Goal: Navigation & Orientation: Find specific page/section

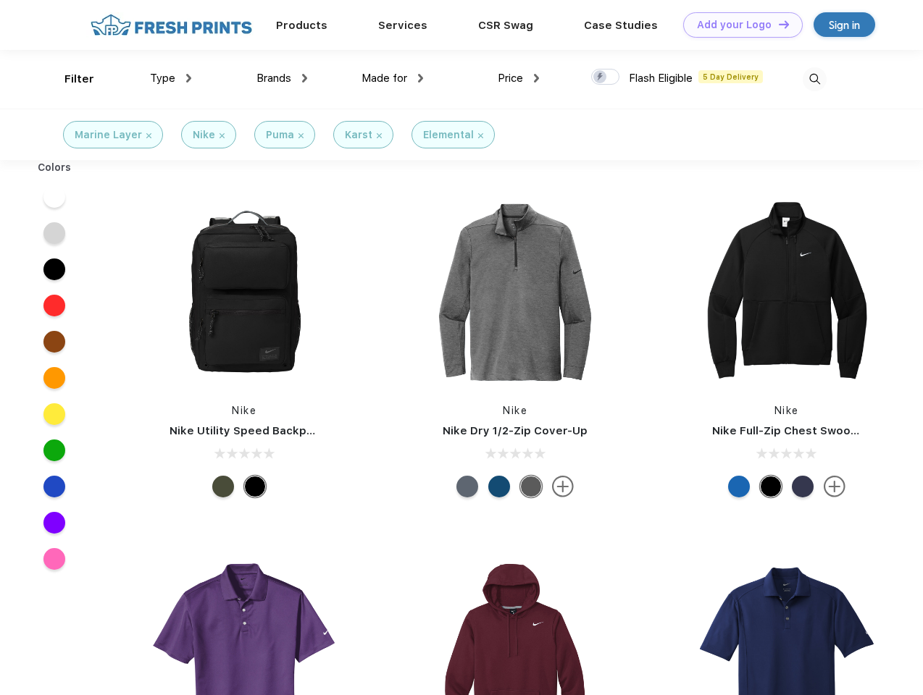
click at [737, 25] on link "Add your Logo Design Tool" at bounding box center [743, 24] width 120 height 25
click at [0, 0] on div "Design Tool" at bounding box center [0, 0] width 0 height 0
click at [777, 24] on link "Add your Logo Design Tool" at bounding box center [743, 24] width 120 height 25
click at [70, 79] on div "Filter" at bounding box center [79, 79] width 30 height 17
click at [171, 78] on span "Type" at bounding box center [162, 78] width 25 height 13
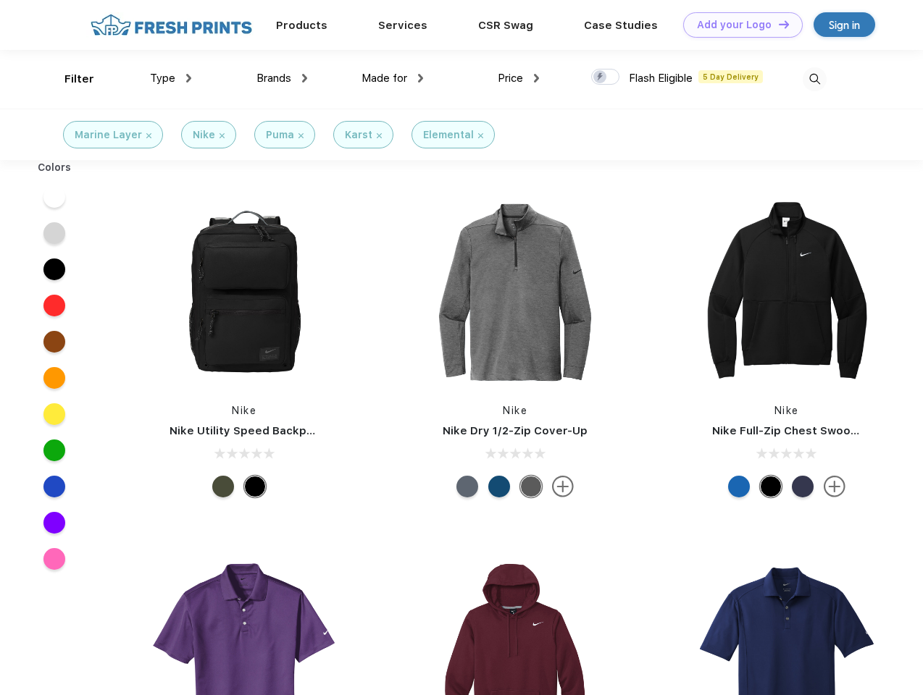
click at [282, 78] on span "Brands" at bounding box center [273, 78] width 35 height 13
click at [393, 78] on span "Made for" at bounding box center [384, 78] width 46 height 13
click at [519, 78] on span "Price" at bounding box center [510, 78] width 25 height 13
click at [606, 78] on div at bounding box center [605, 77] width 28 height 16
click at [601, 78] on input "checkbox" at bounding box center [595, 72] width 9 height 9
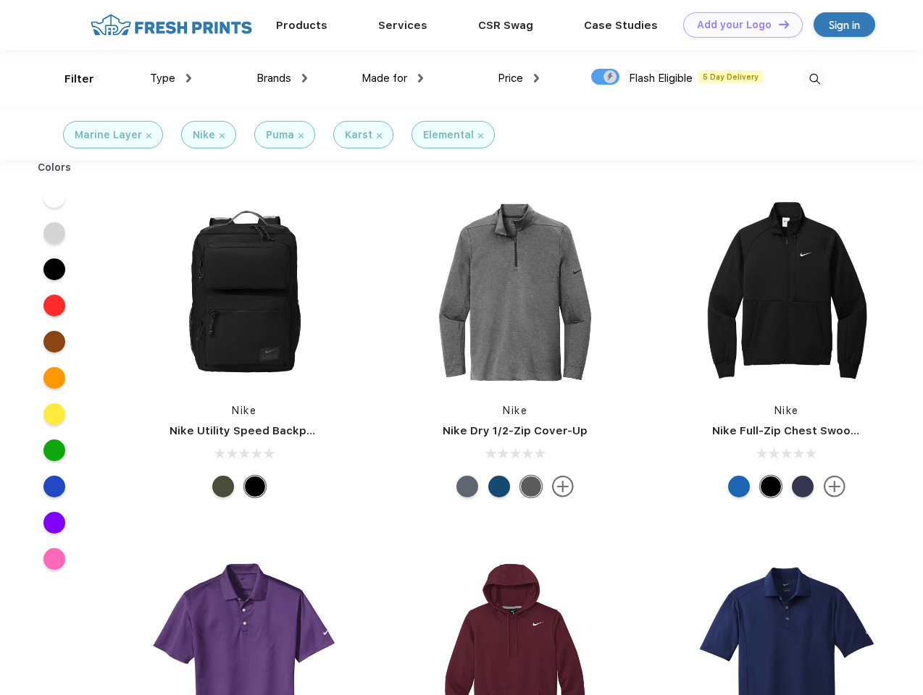
click at [814, 79] on img at bounding box center [815, 79] width 24 height 24
